Goal: Task Accomplishment & Management: Use online tool/utility

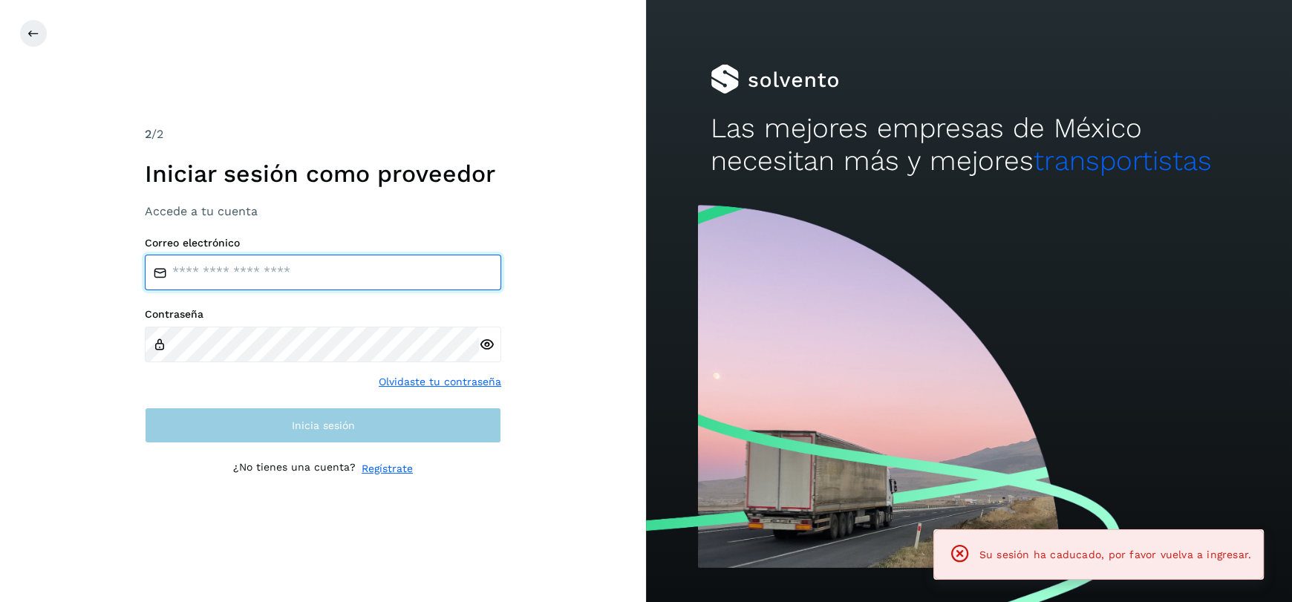
type input "**********"
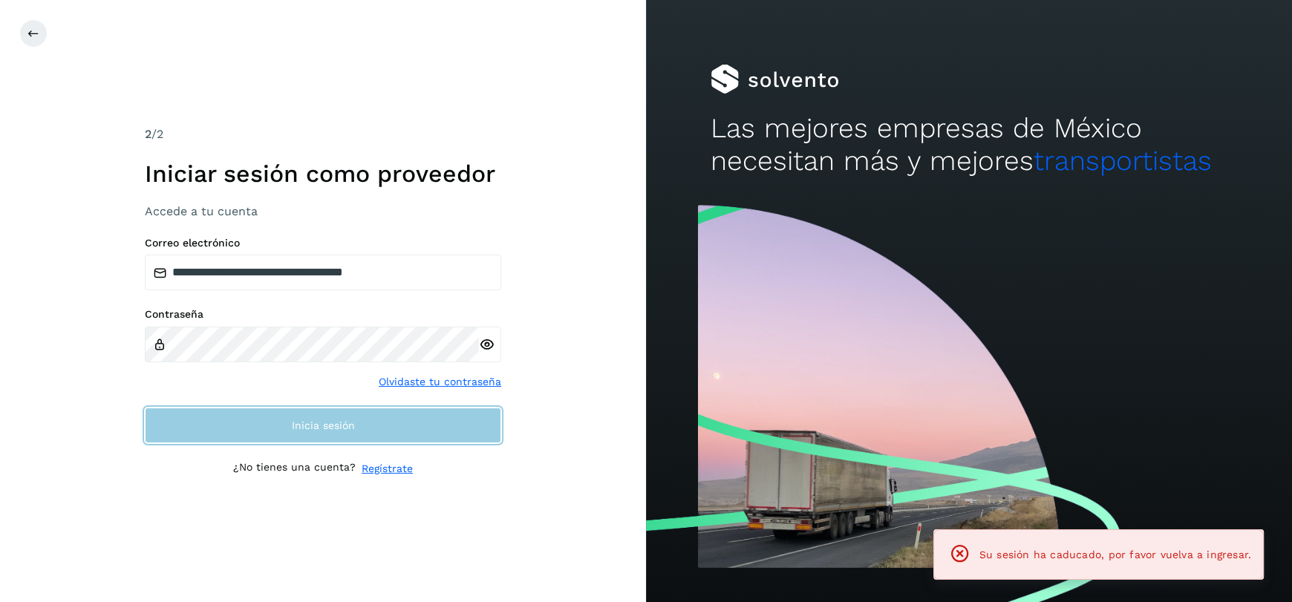
click at [376, 431] on button "Inicia sesión" at bounding box center [323, 426] width 356 height 36
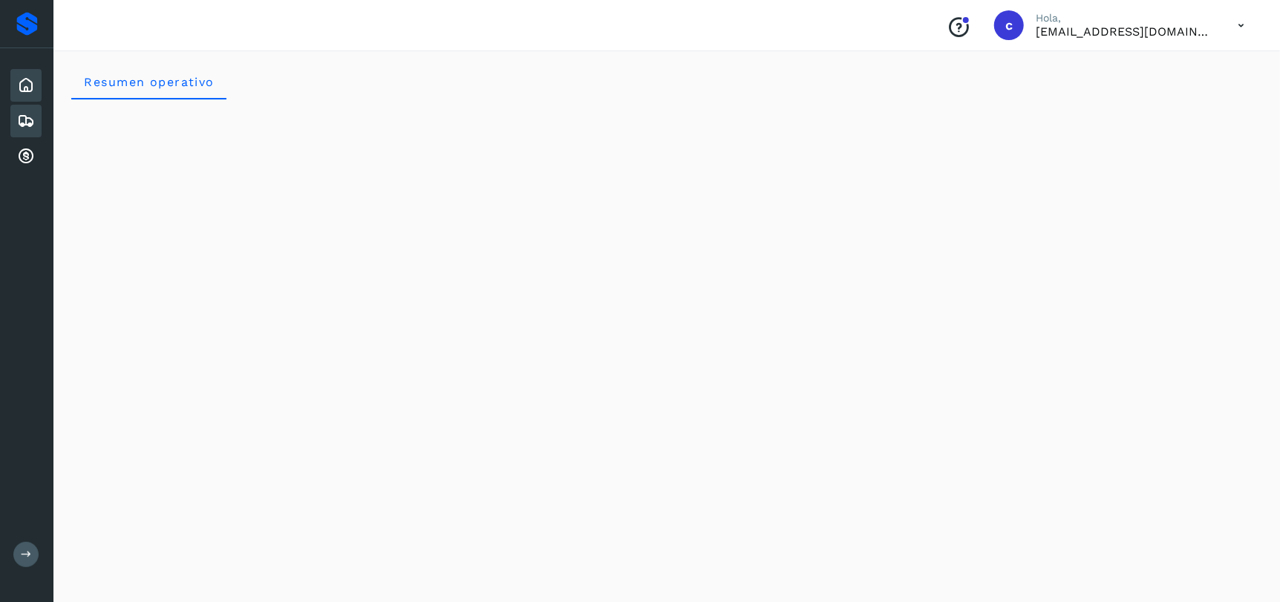
click at [29, 120] on icon at bounding box center [26, 121] width 18 height 18
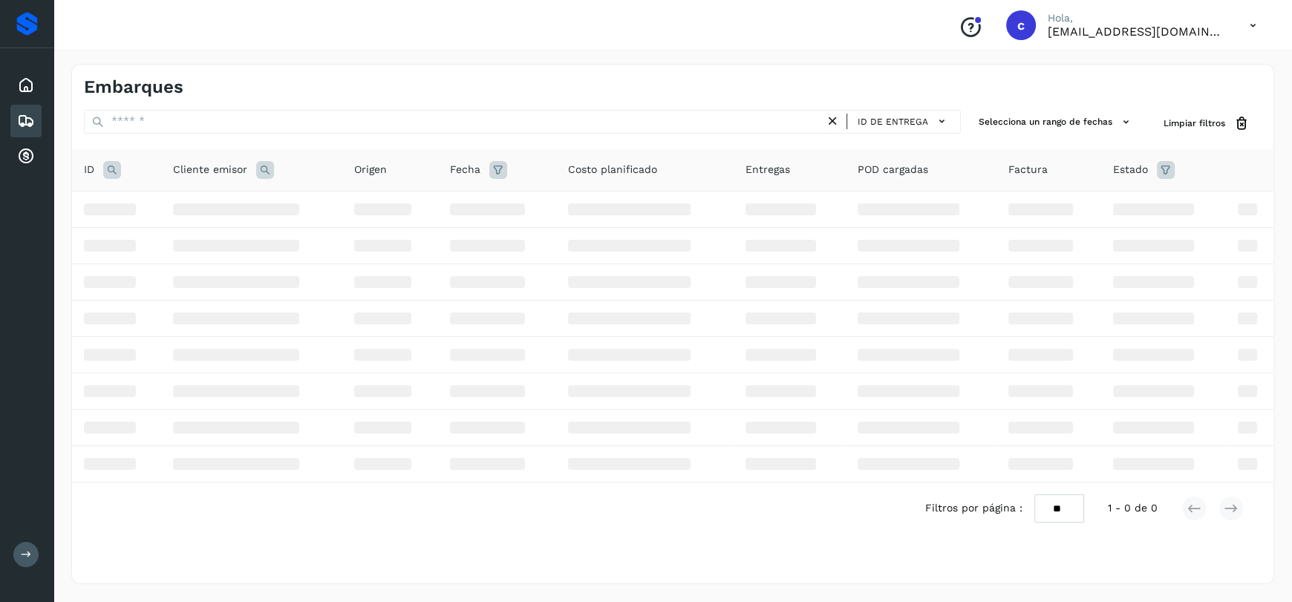
click at [117, 165] on icon at bounding box center [112, 170] width 18 height 18
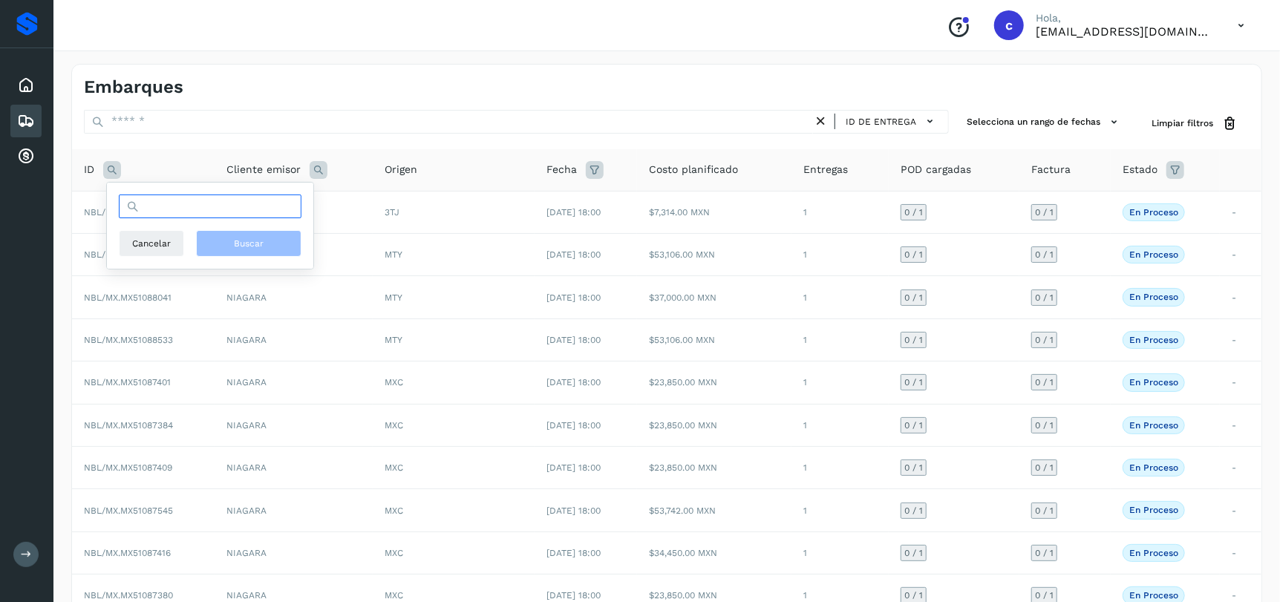
click at [163, 211] on input "text" at bounding box center [210, 206] width 183 height 24
paste input "**********"
type input "**********"
click at [247, 252] on button "Buscar" at bounding box center [248, 243] width 105 height 27
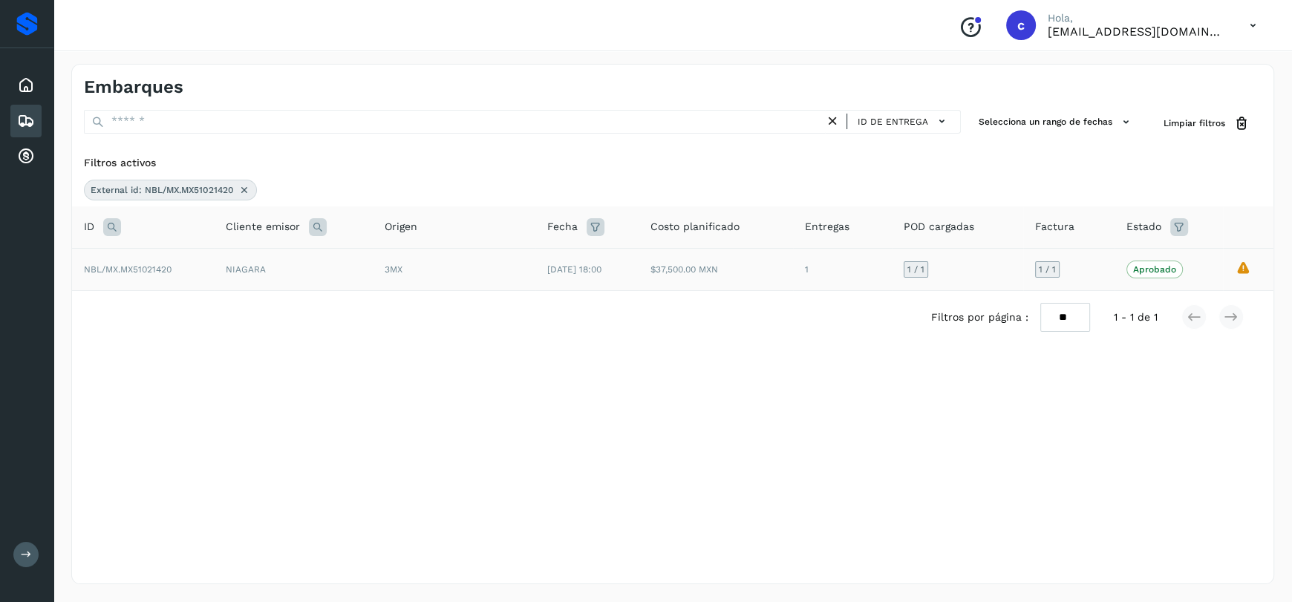
click at [546, 281] on td "[DATE] 18:00" at bounding box center [586, 269] width 103 height 42
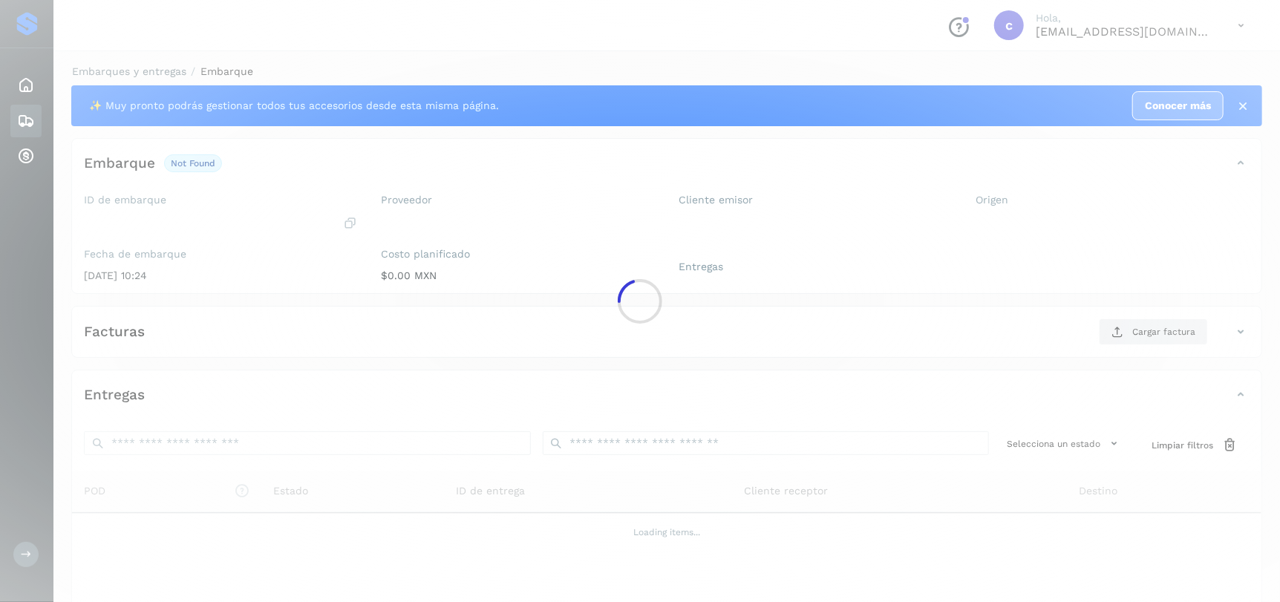
click at [454, 262] on div at bounding box center [640, 301] width 1280 height 602
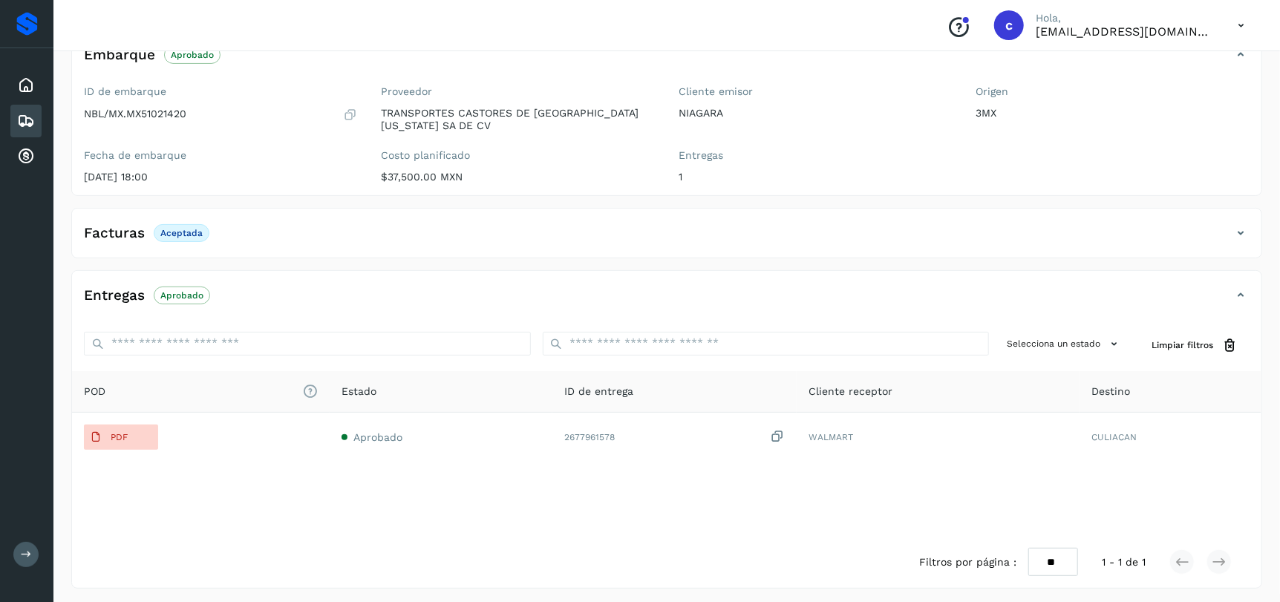
scroll to position [165, 0]
click at [1243, 221] on icon at bounding box center [1241, 229] width 18 height 18
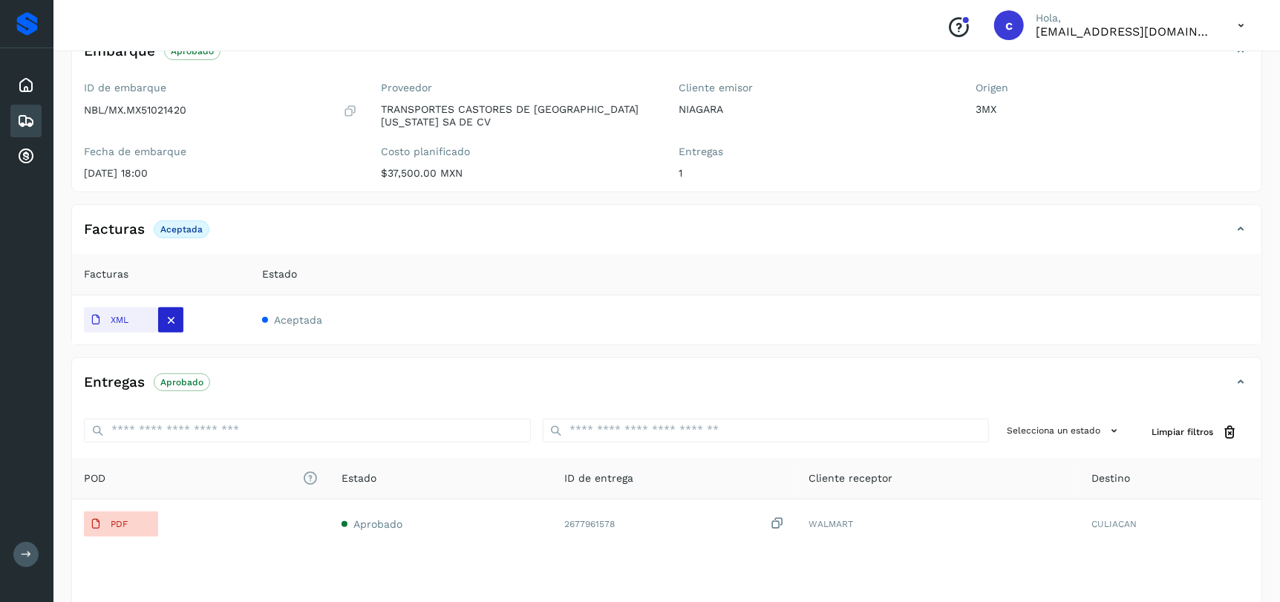
click at [169, 315] on icon at bounding box center [171, 319] width 13 height 13
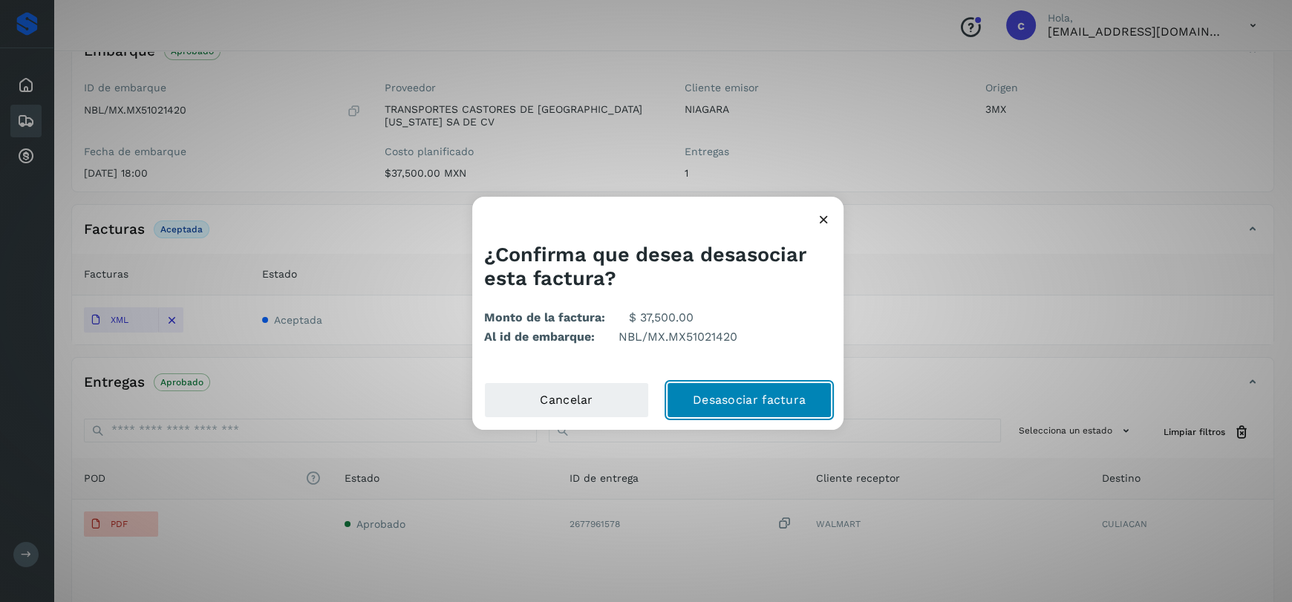
click at [759, 403] on button "Desasociar factura" at bounding box center [749, 400] width 165 height 36
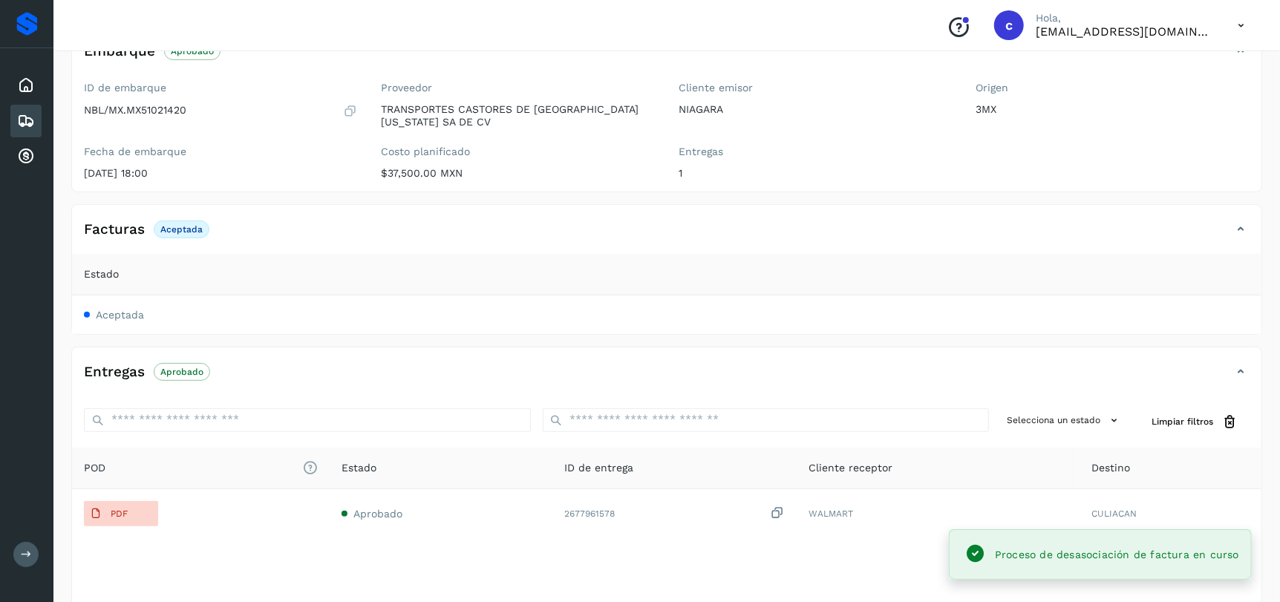
click at [1240, 232] on icon at bounding box center [1241, 229] width 18 height 18
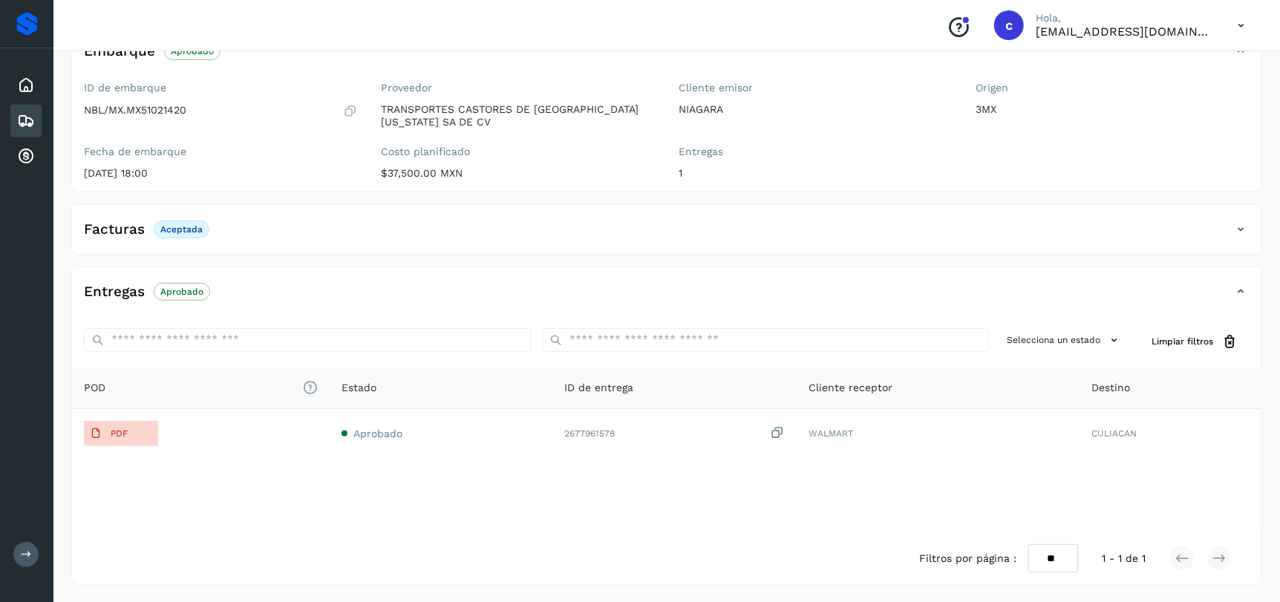
click at [1242, 226] on icon at bounding box center [1241, 229] width 18 height 18
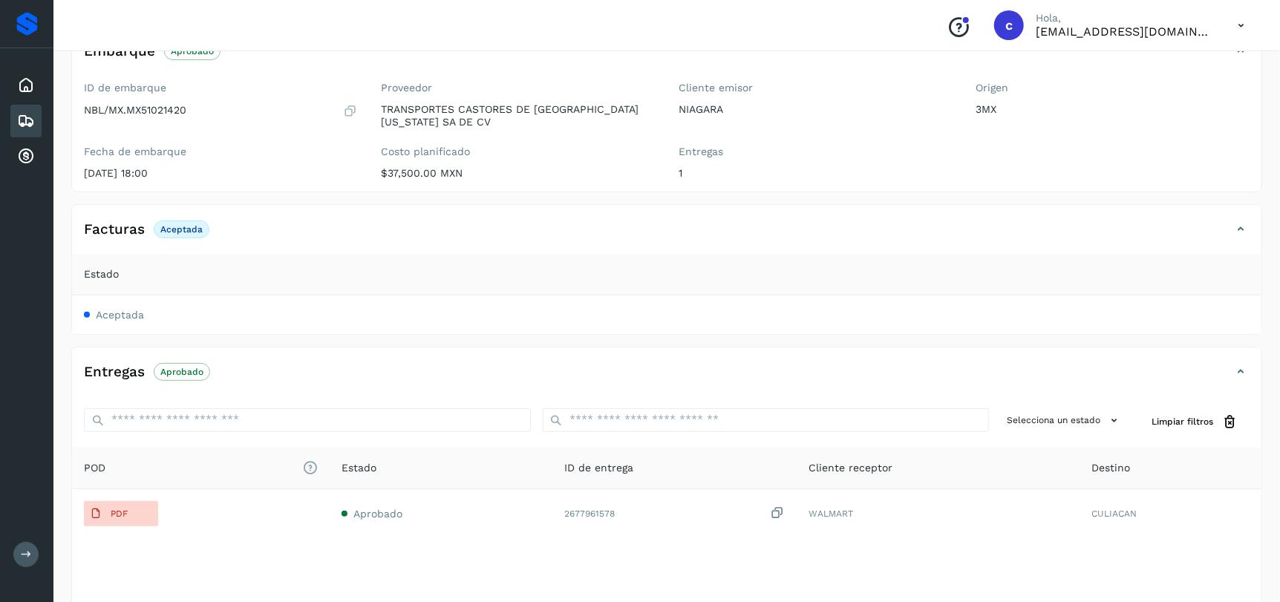
click at [138, 311] on span "Aceptada" at bounding box center [120, 315] width 48 height 12
click at [1239, 226] on icon at bounding box center [1241, 229] width 18 height 18
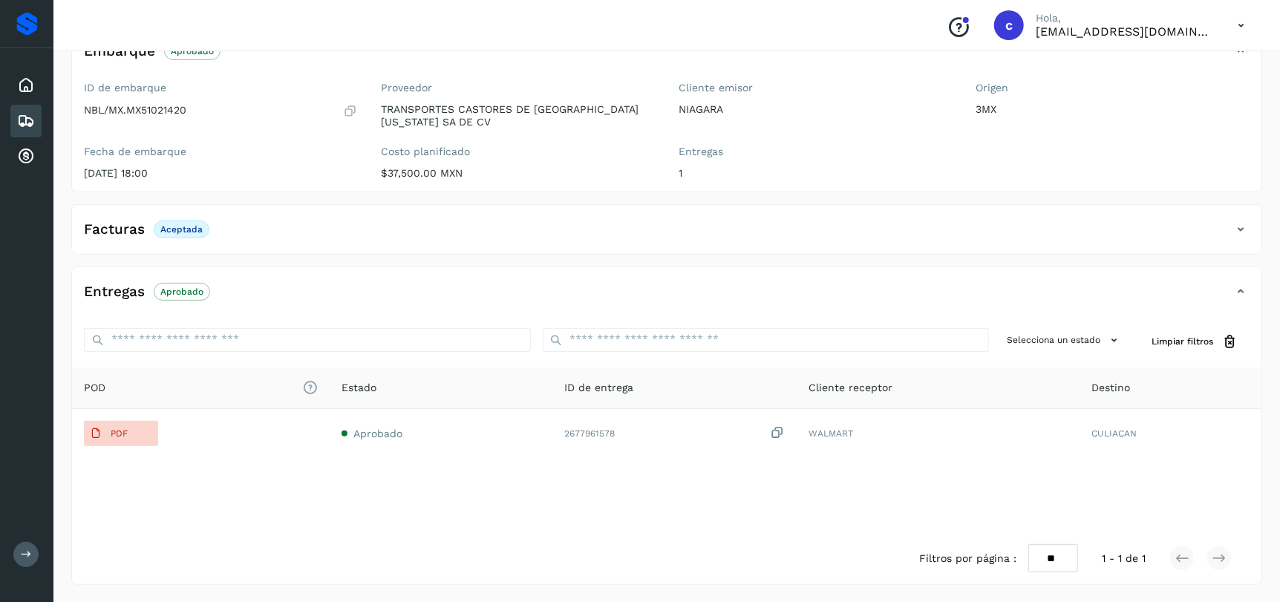
click at [1240, 231] on icon at bounding box center [1241, 229] width 18 height 18
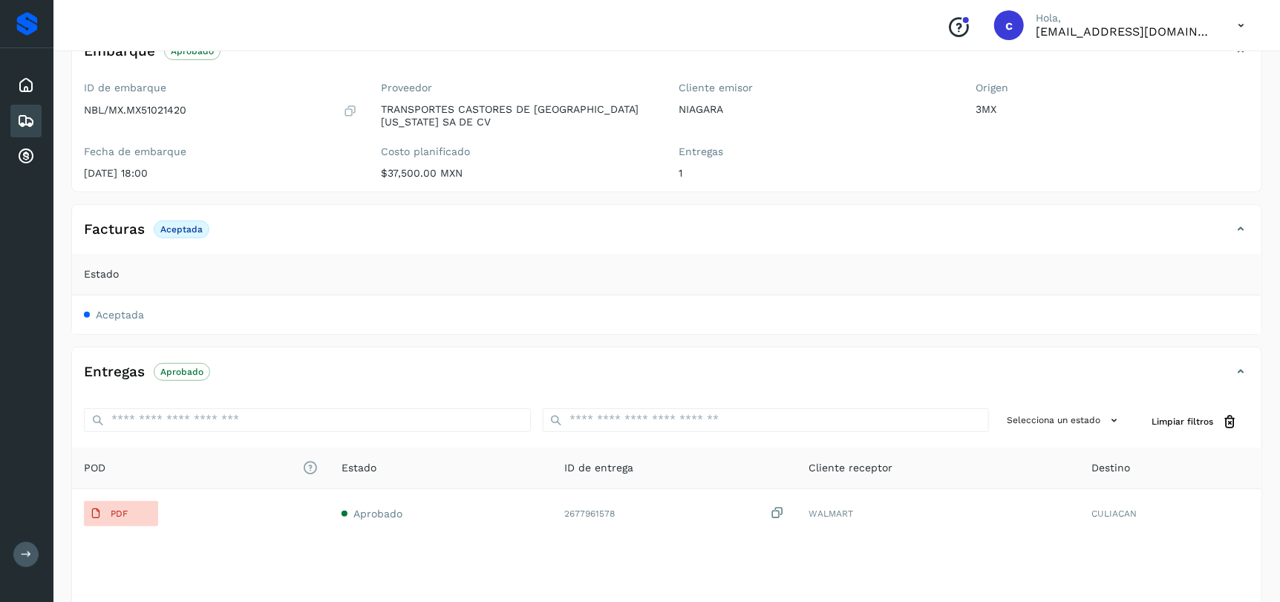
click at [35, 121] on div "Embarques" at bounding box center [25, 121] width 31 height 33
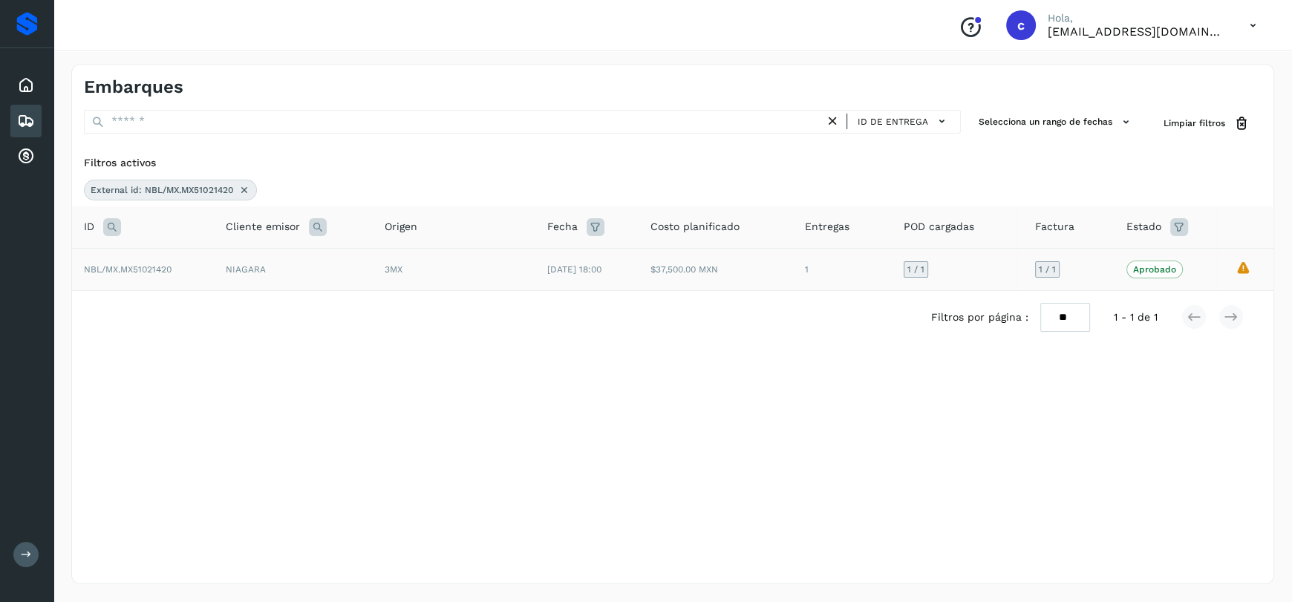
click at [293, 259] on td "NIAGARA" at bounding box center [293, 269] width 159 height 42
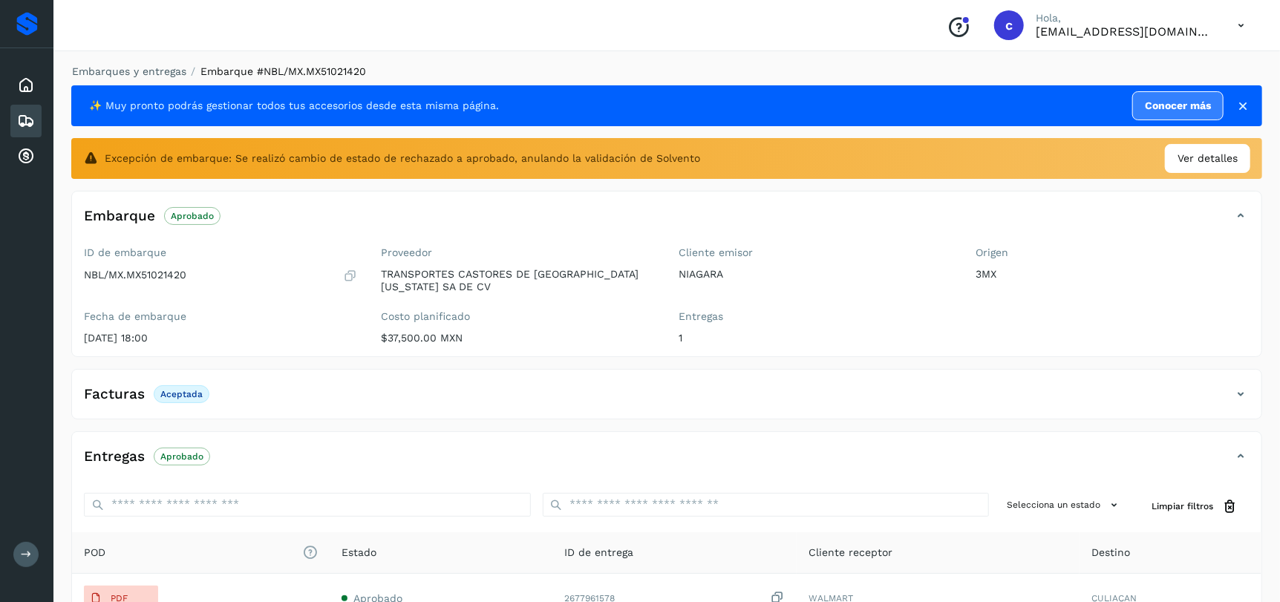
drag, startPoint x: 588, startPoint y: 413, endPoint x: 595, endPoint y: 412, distance: 7.5
click at [589, 412] on div "Facturas Aceptada" at bounding box center [666, 400] width 1189 height 37
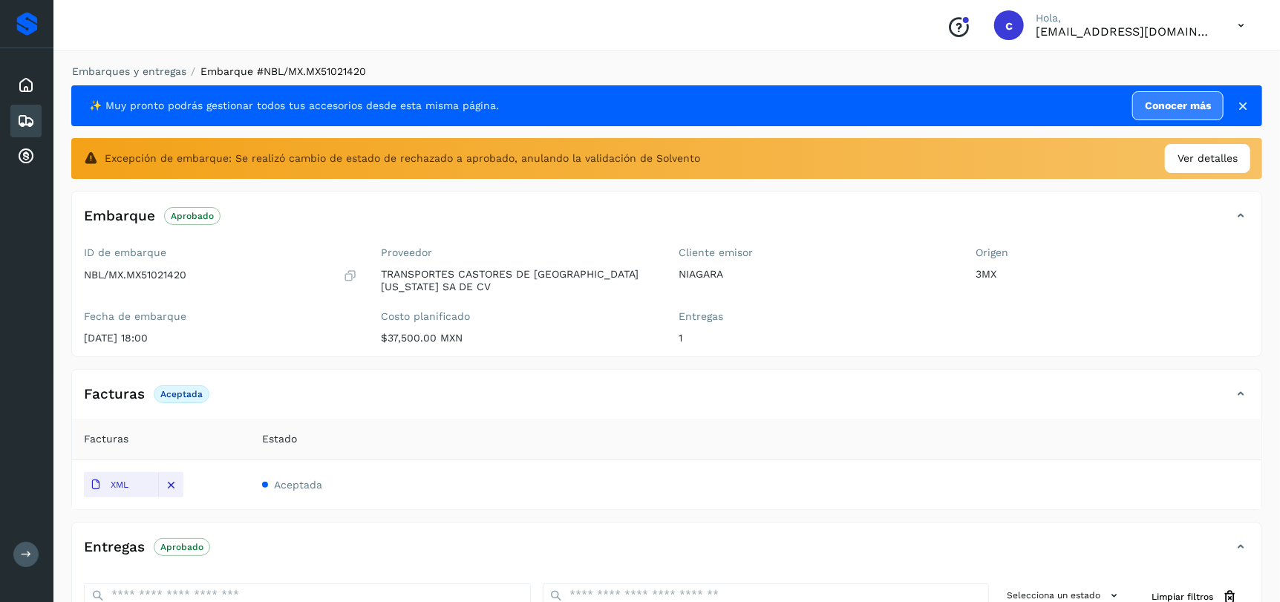
click at [289, 483] on span "Aceptada" at bounding box center [298, 485] width 48 height 12
drag, startPoint x: 117, startPoint y: 482, endPoint x: 198, endPoint y: 506, distance: 84.3
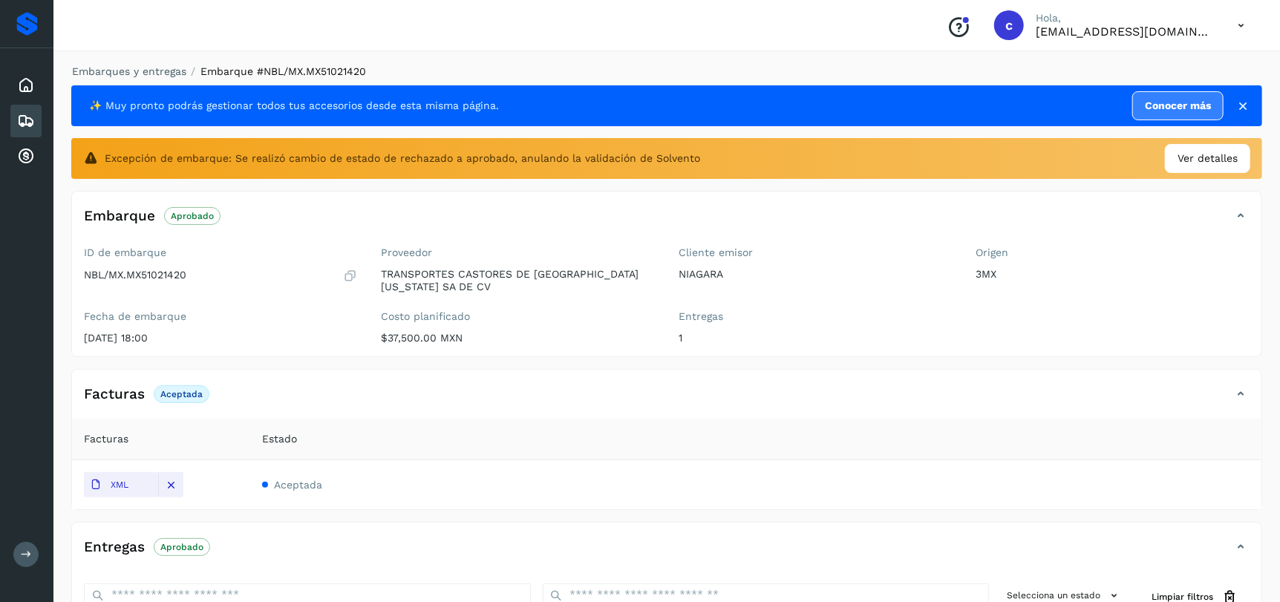
click at [198, 506] on td "XML" at bounding box center [161, 484] width 178 height 49
click at [153, 475] on button "XML" at bounding box center [121, 484] width 74 height 25
click at [1217, 157] on span "Ver detalles" at bounding box center [1207, 159] width 60 height 16
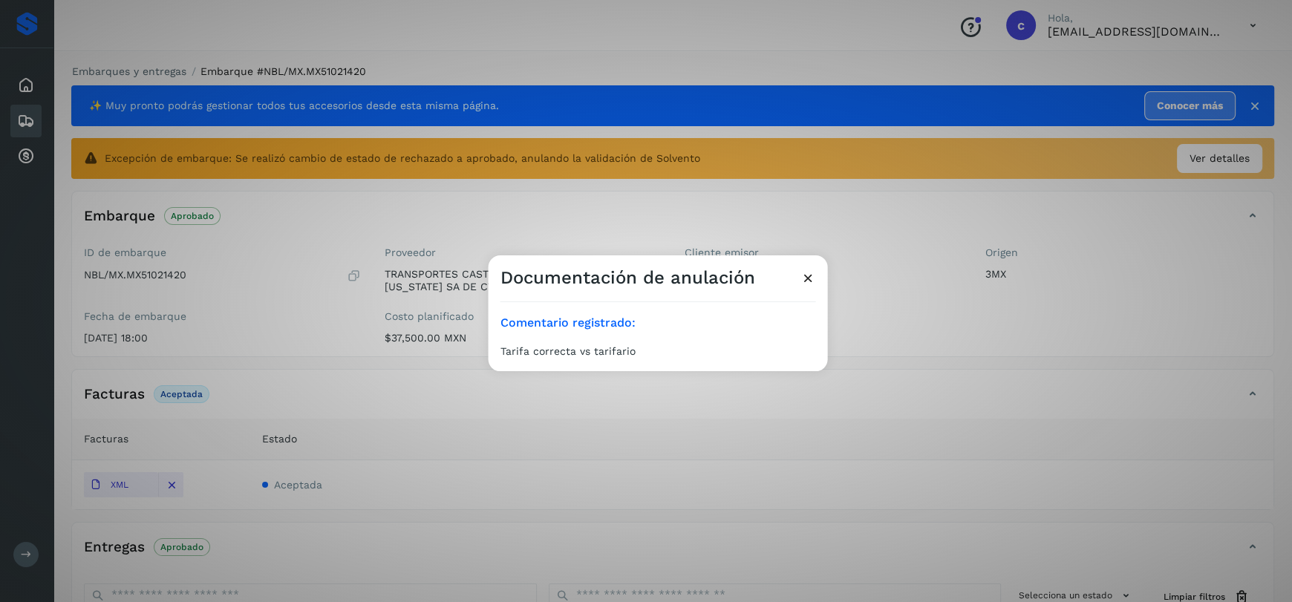
click at [810, 275] on icon at bounding box center [808, 278] width 16 height 16
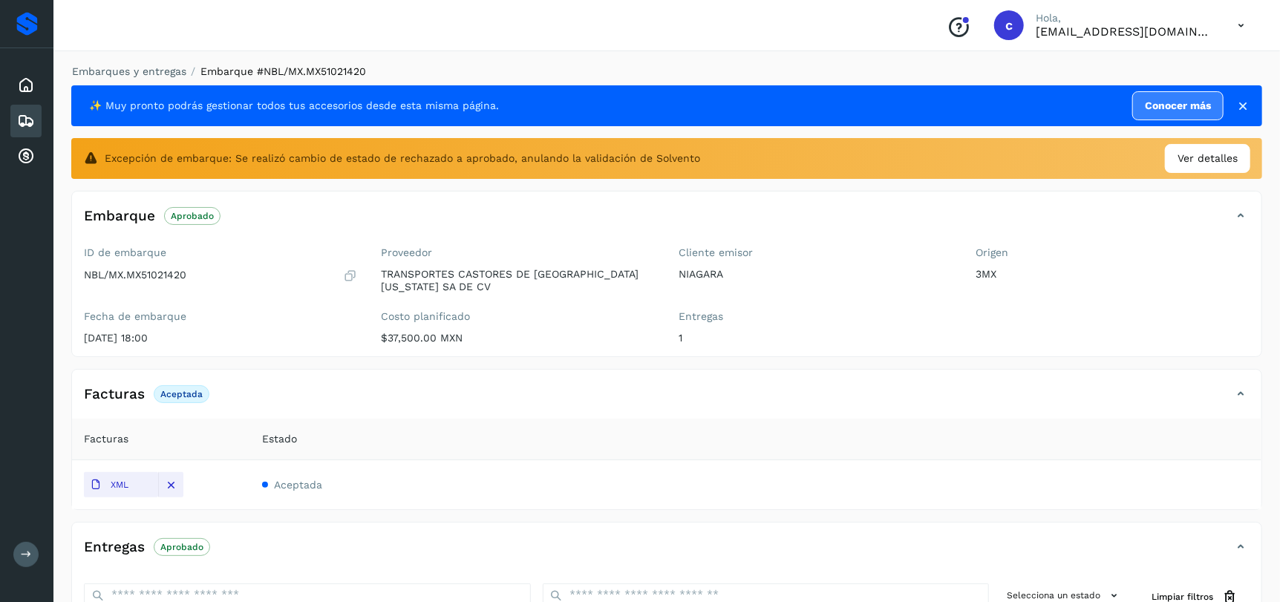
click at [404, 336] on p "$37,500.00 MXN" at bounding box center [519, 338] width 274 height 13
click at [550, 330] on div "Costo planificado $37,500.00 MXN" at bounding box center [519, 327] width 274 height 34
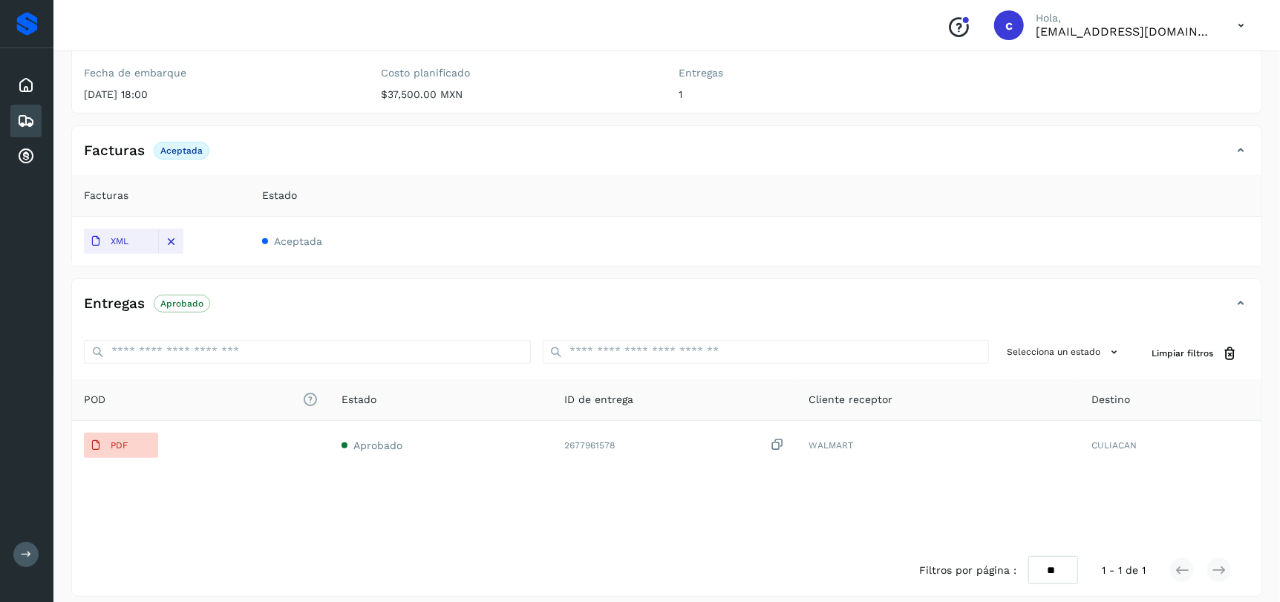
scroll to position [256, 0]
